Goal: Communication & Community: Answer question/provide support

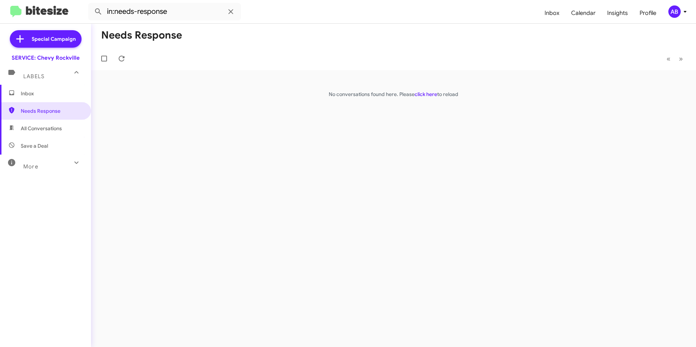
click at [480, 30] on mat-toolbar-row "Needs Response" at bounding box center [393, 35] width 605 height 23
click at [283, 81] on div "🔥 Hot Needs Response Is tomorrow open to drop off?" at bounding box center [430, 82] width 462 height 8
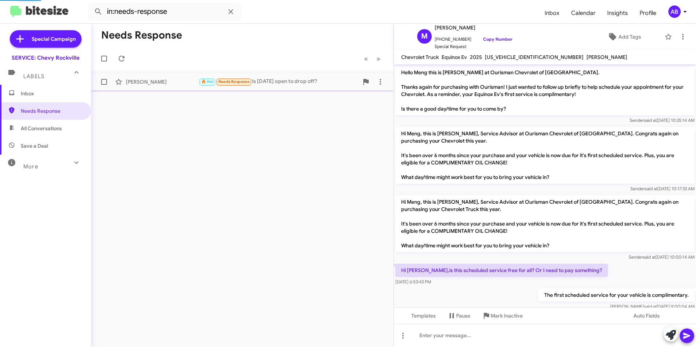
scroll to position [320, 0]
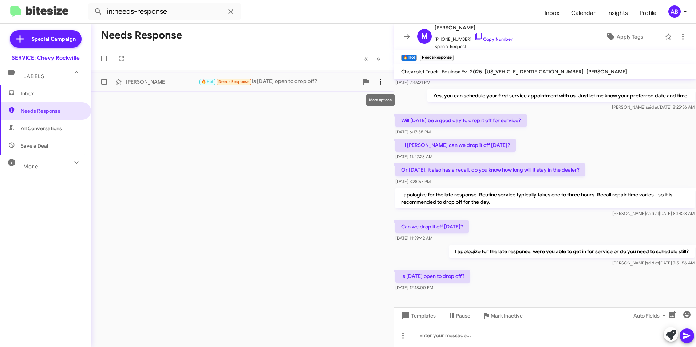
click at [381, 81] on icon at bounding box center [380, 82] width 9 height 9
click at [344, 100] on span "Mark as unread" at bounding box center [325, 100] width 37 height 17
click at [388, 204] on div "Needs Response « Previous » Next Meng Wu 🔥 Hot Needs Response Is tomorrow open …" at bounding box center [242, 186] width 303 height 324
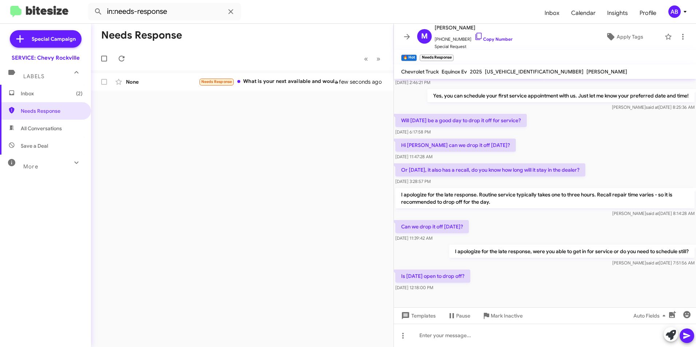
click at [242, 172] on div "Needs Response « Previous » Next None Needs Response What is your next availabl…" at bounding box center [242, 186] width 303 height 324
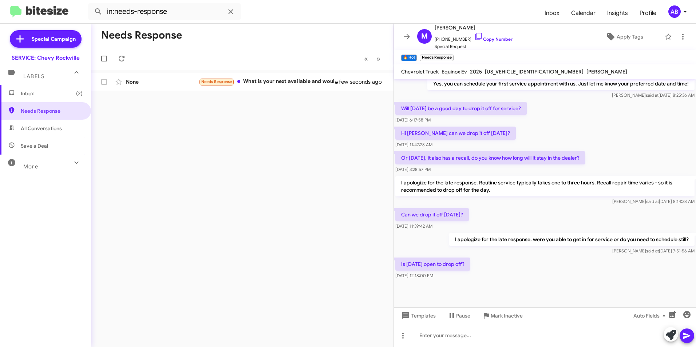
scroll to position [335, 0]
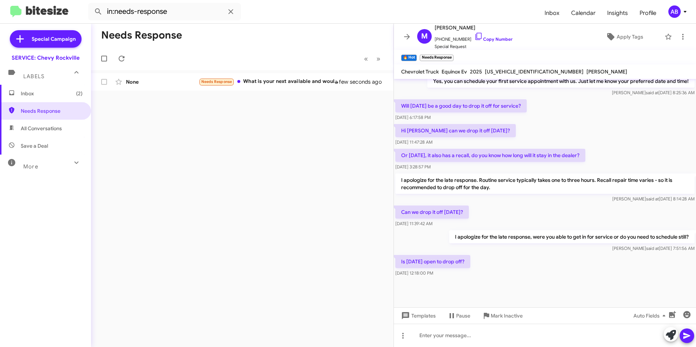
click at [23, 90] on span "Inbox (2)" at bounding box center [52, 93] width 62 height 7
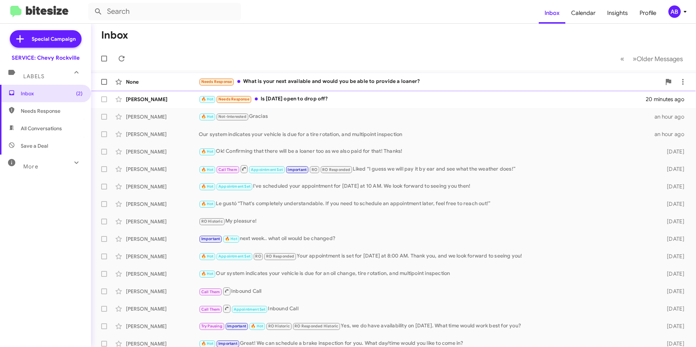
click at [320, 87] on div "None Needs Response What is your next available and would you be able to provid…" at bounding box center [394, 82] width 594 height 15
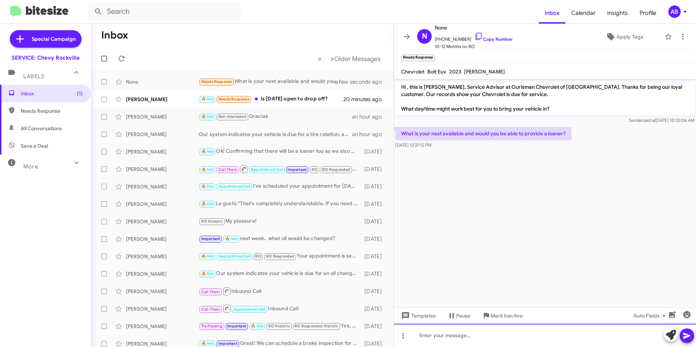
click at [437, 329] on div at bounding box center [545, 335] width 302 height 23
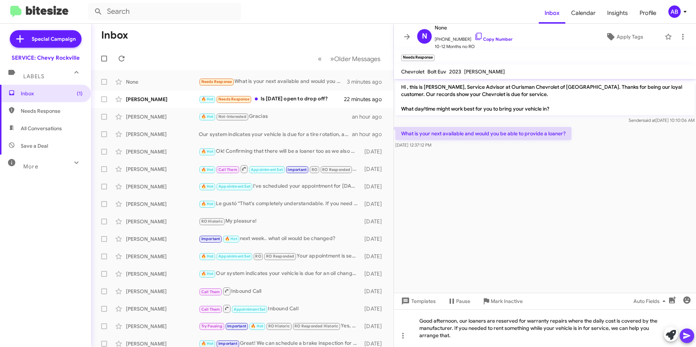
click at [686, 336] on icon at bounding box center [687, 336] width 9 height 9
